Goal: Task Accomplishment & Management: Complete application form

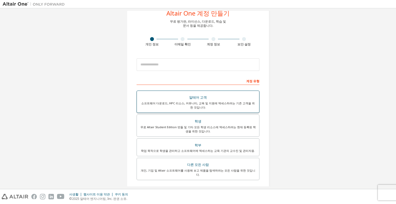
scroll to position [26, 0]
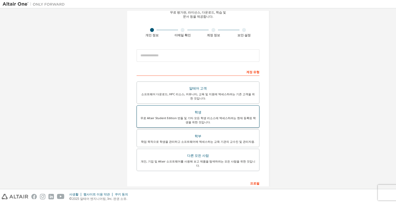
click at [196, 111] on div "학생" at bounding box center [198, 112] width 116 height 7
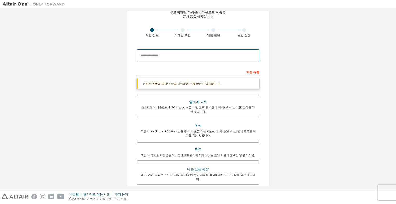
click at [178, 51] on input "email" at bounding box center [198, 55] width 123 height 12
type input "**********"
drag, startPoint x: 193, startPoint y: 56, endPoint x: 137, endPoint y: 56, distance: 56.5
click at [137, 56] on input "**********" at bounding box center [198, 55] width 123 height 12
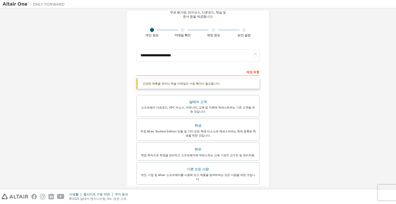
click at [253, 62] on div "**********" at bounding box center [198, 56] width 123 height 18
drag, startPoint x: 267, startPoint y: 62, endPoint x: 262, endPoint y: 62, distance: 4.7
click at [267, 62] on div "**********" at bounding box center [198, 126] width 143 height 271
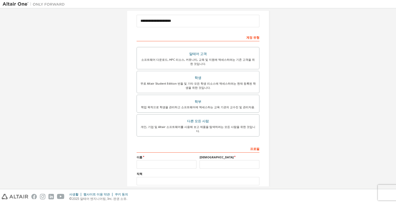
scroll to position [98, 0]
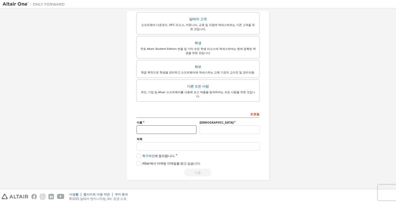
click at [173, 128] on input "text" at bounding box center [167, 129] width 60 height 9
type input "*"
click at [137, 156] on label "학구적인 에 동의합니다." at bounding box center [156, 155] width 38 height 4
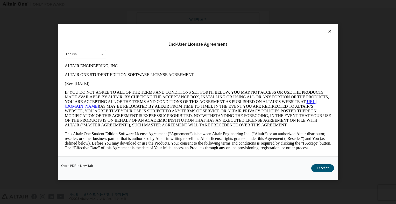
scroll to position [0, 0]
click at [315, 167] on button "수락합니다" at bounding box center [321, 168] width 26 height 8
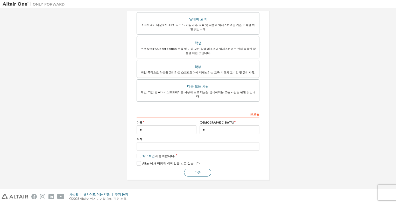
click at [188, 173] on button "다음" at bounding box center [197, 173] width 27 height 8
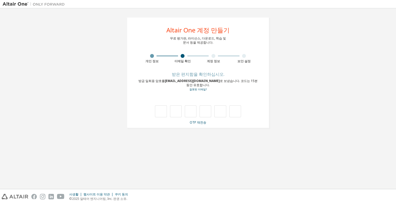
type input "*"
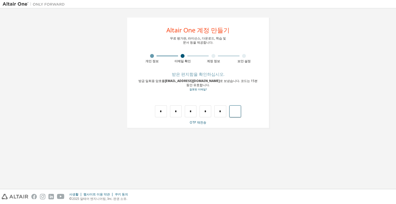
type input "*"
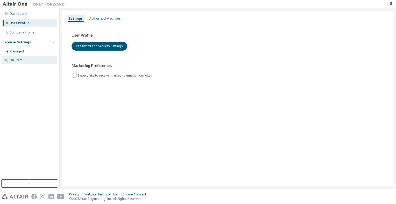
click at [17, 61] on div "On Prem" at bounding box center [16, 60] width 13 height 4
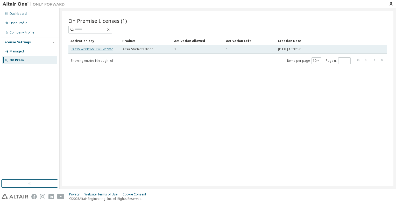
click at [107, 49] on link "LX73M-YP0K3-M5D2B-ICNXZ" at bounding box center [92, 49] width 42 height 4
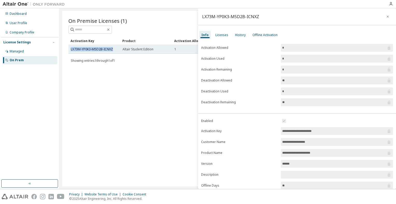
drag, startPoint x: 69, startPoint y: 49, endPoint x: 114, endPoint y: 51, distance: 44.9
click at [114, 51] on td "LX73M-YP0K3-M5D2B-ICNXZ" at bounding box center [94, 49] width 52 height 9
copy link "LX73M-YP0K3-M5D2B-ICNXZ"
